Goal: Task Accomplishment & Management: Use online tool/utility

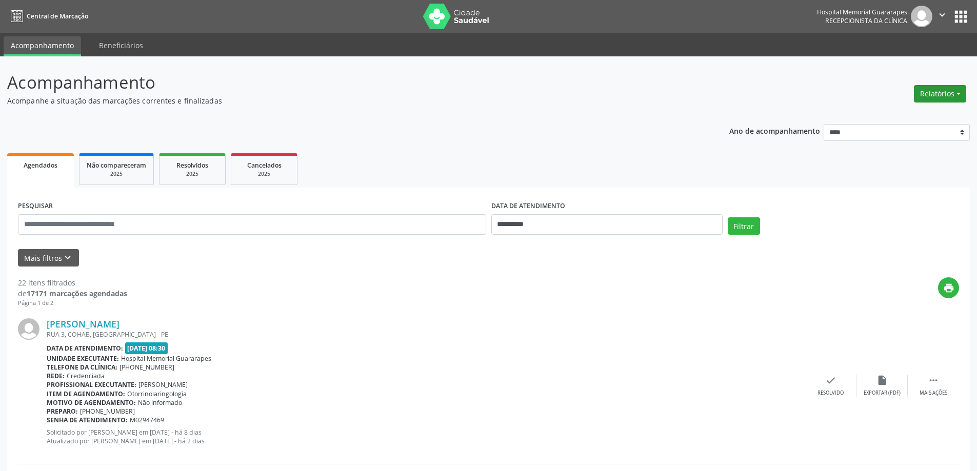
click at [936, 99] on button "Relatórios" at bounding box center [940, 93] width 52 height 17
click at [922, 111] on link "Agendamentos" at bounding box center [911, 116] width 110 height 14
select select "*"
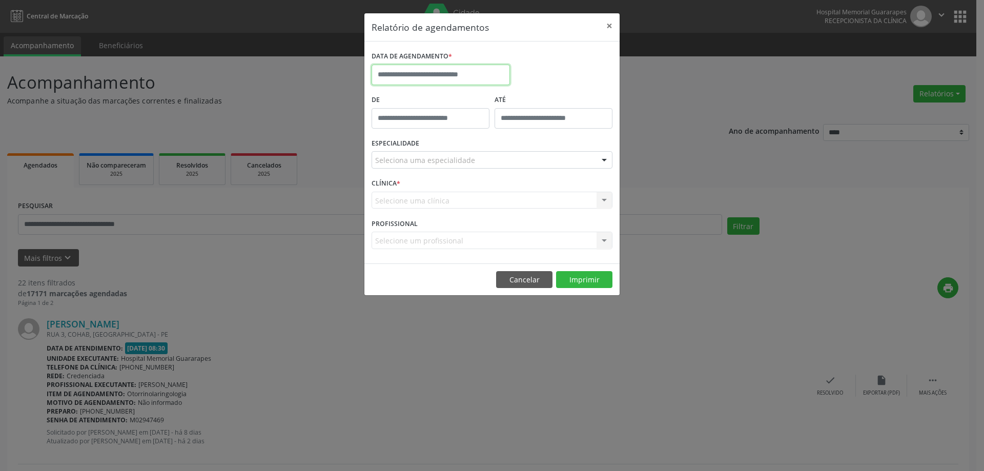
click at [399, 70] on input "text" at bounding box center [441, 75] width 138 height 21
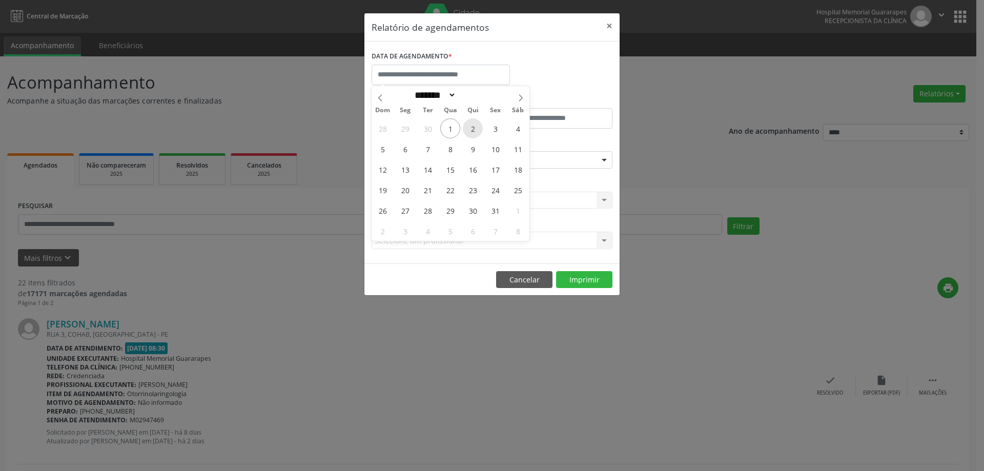
click at [470, 126] on span "2" at bounding box center [473, 128] width 20 height 20
type input "**********"
click at [470, 126] on span "2" at bounding box center [473, 128] width 20 height 20
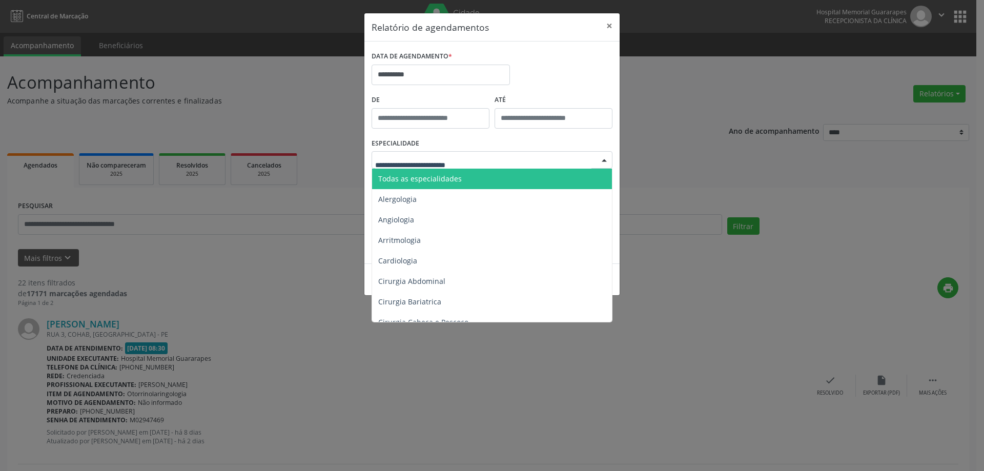
click at [480, 164] on div at bounding box center [492, 159] width 241 height 17
click at [480, 174] on span "Todas as especialidades" at bounding box center [492, 179] width 241 height 21
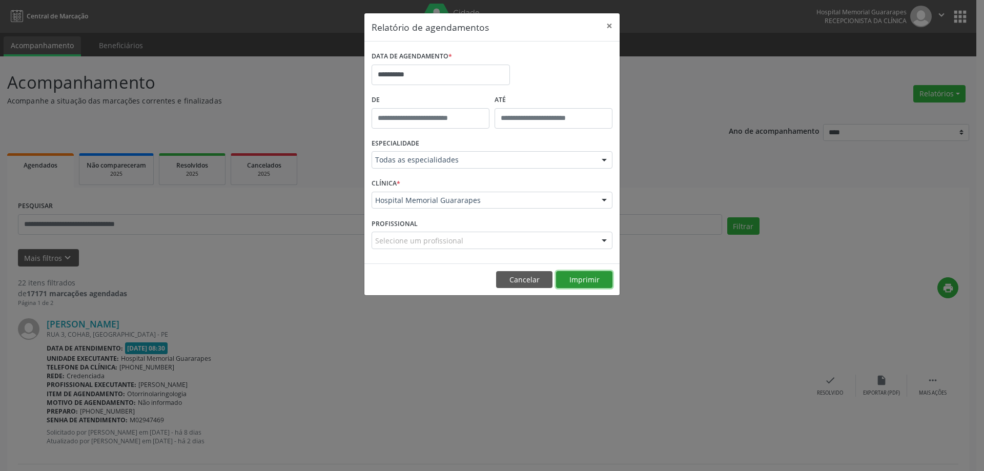
click at [568, 280] on button "Imprimir" at bounding box center [584, 279] width 56 height 17
